Goal: Check status

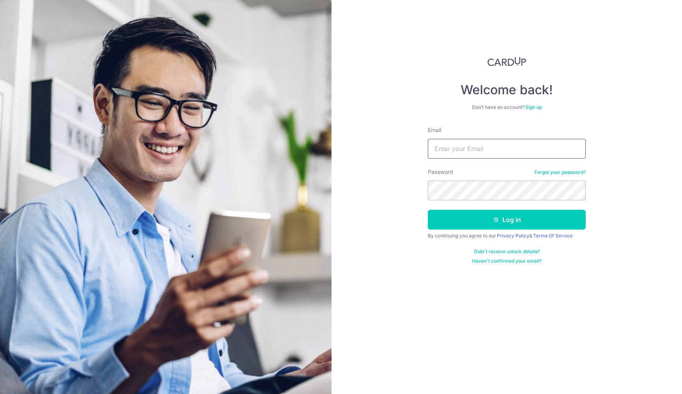
type input "[EMAIL_ADDRESS][DOMAIN_NAME]"
click at [507, 220] on button "Log in" at bounding box center [507, 220] width 158 height 20
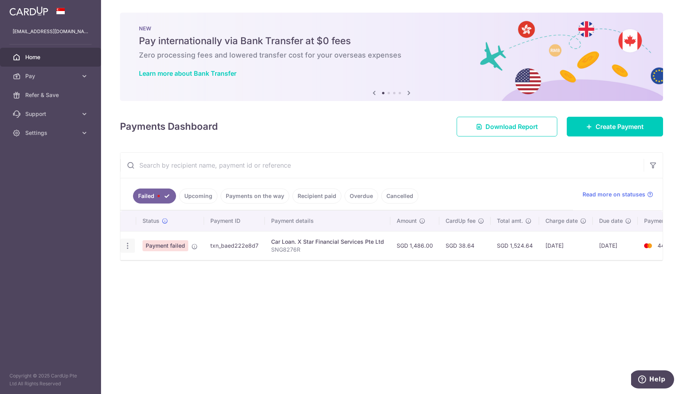
click at [124, 248] on icon "button" at bounding box center [128, 246] width 8 height 8
click at [306, 257] on td "Car Loan. X Star Financial Services Pte Ltd SNG8276R" at bounding box center [328, 245] width 126 height 29
